Goal: Answer question/provide support: Share knowledge or assist other users

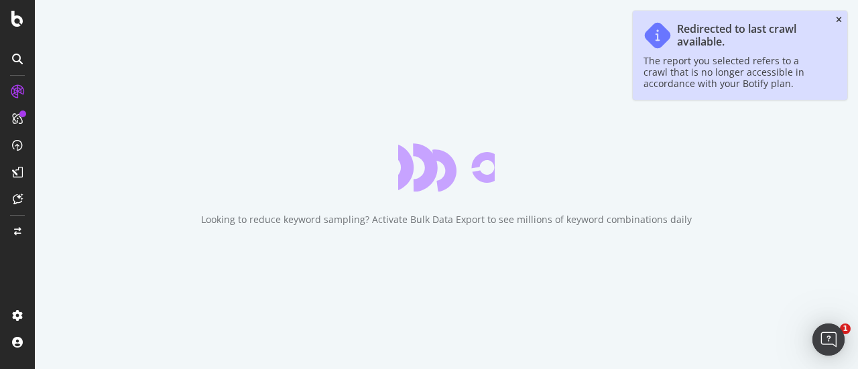
click at [836, 16] on icon "close toast" at bounding box center [839, 20] width 6 height 8
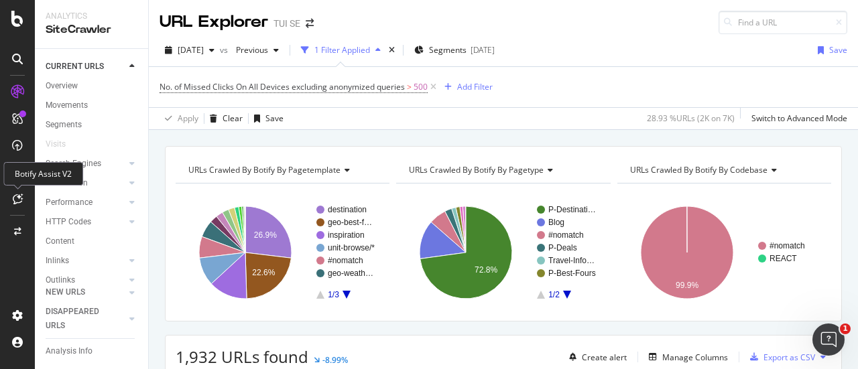
click at [15, 206] on div at bounding box center [17, 198] width 21 height 21
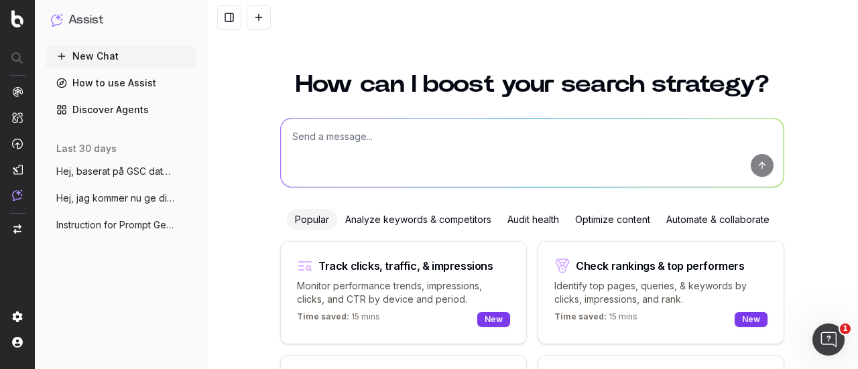
click at [129, 170] on span "Hej, baserat på GSC data för brandade sö" at bounding box center [115, 171] width 118 height 13
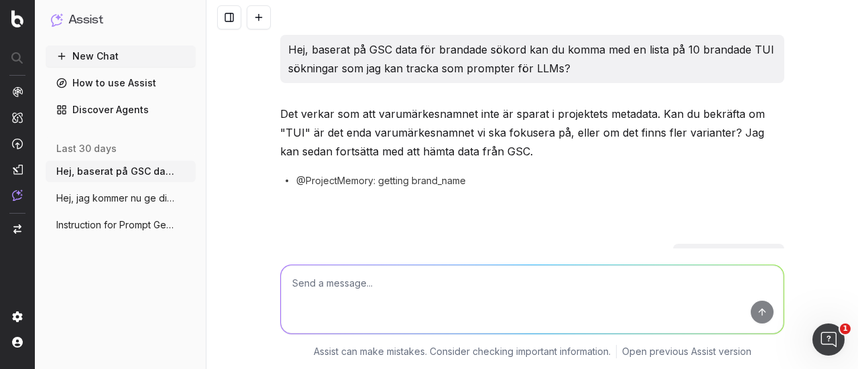
click at [122, 216] on button "Instruction for Prompt Generation Using" at bounding box center [121, 225] width 150 height 21
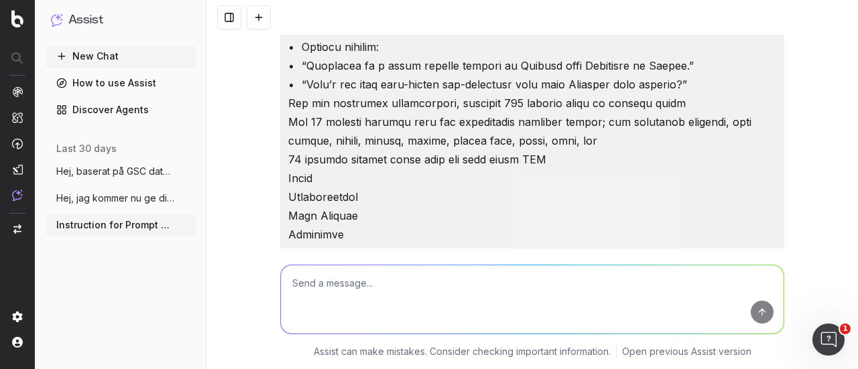
scroll to position [487, 0]
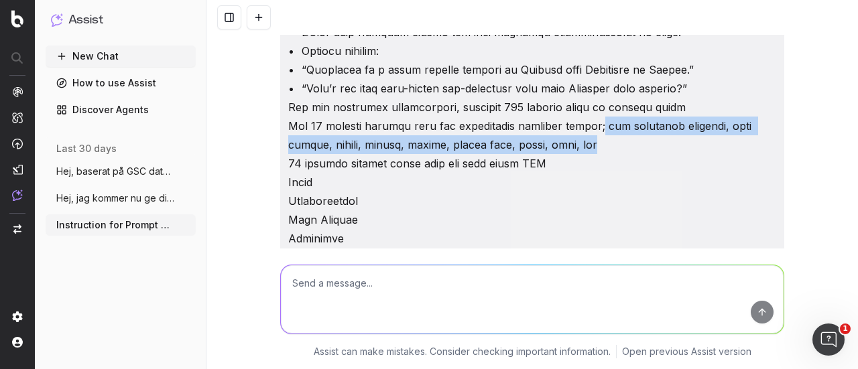
drag, startPoint x: 549, startPoint y: 140, endPoint x: 595, endPoint y: 121, distance: 49.3
click at [595, 121] on p at bounding box center [532, 191] width 488 height 1277
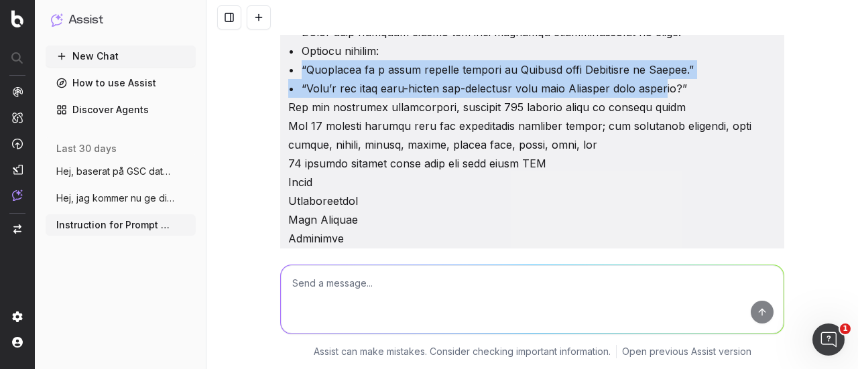
drag, startPoint x: 296, startPoint y: 71, endPoint x: 660, endPoint y: 83, distance: 363.7
click at [660, 83] on p at bounding box center [532, 191] width 488 height 1277
drag, startPoint x: 688, startPoint y: 87, endPoint x: 292, endPoint y: 70, distance: 396.0
click at [292, 70] on p at bounding box center [532, 191] width 488 height 1277
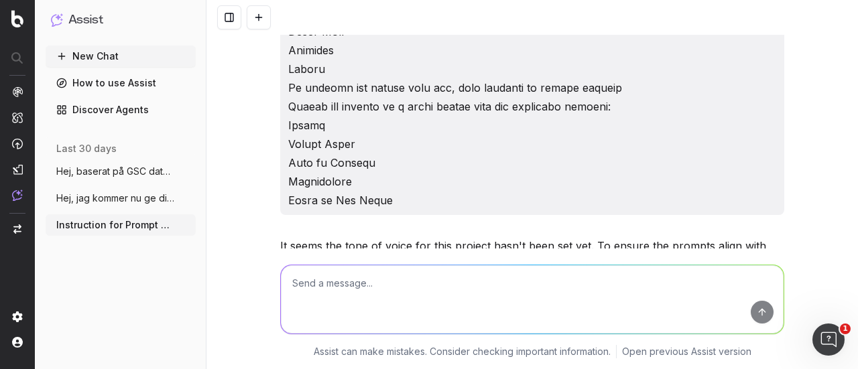
scroll to position [1106, 0]
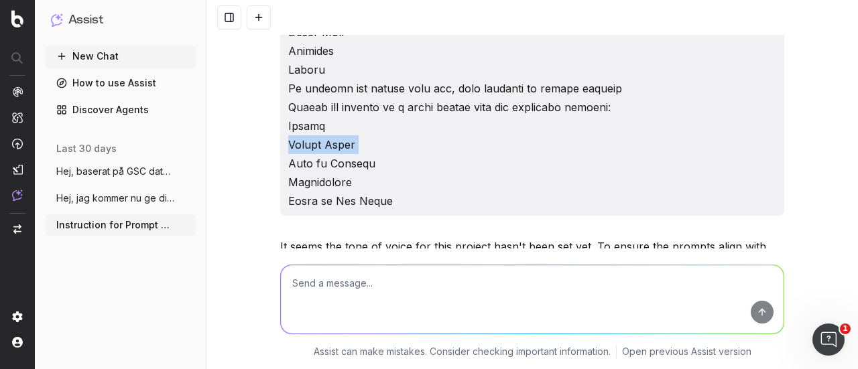
drag, startPoint x: 327, startPoint y: 202, endPoint x: 425, endPoint y: 215, distance: 98.7
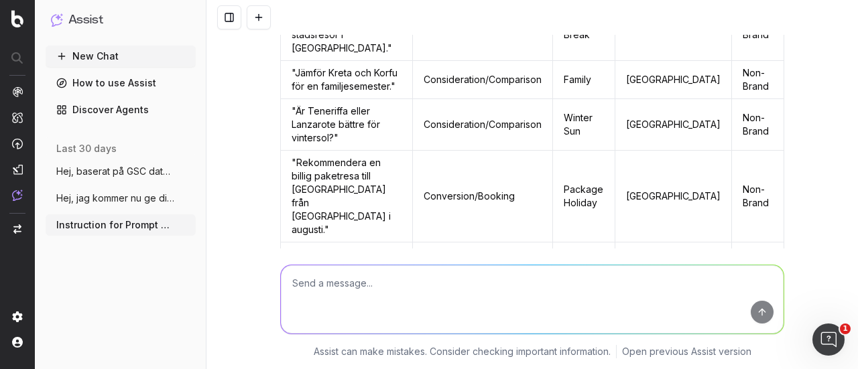
scroll to position [1852, 0]
drag, startPoint x: 579, startPoint y: 144, endPoint x: 627, endPoint y: 177, distance: 58.2
click at [616, 242] on td "Last Minute, All Inclusive" at bounding box center [584, 281] width 63 height 78
